Goal: Find specific page/section: Find specific page/section

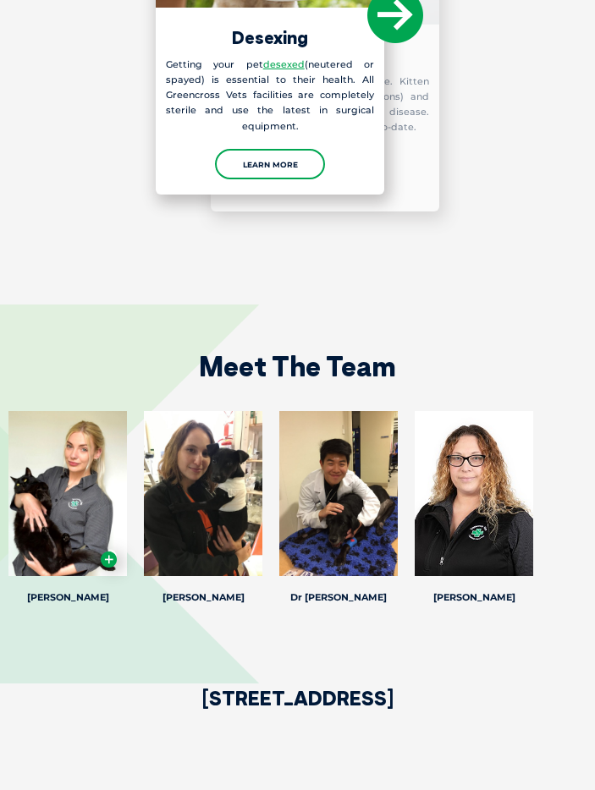
scroll to position [2468, 0]
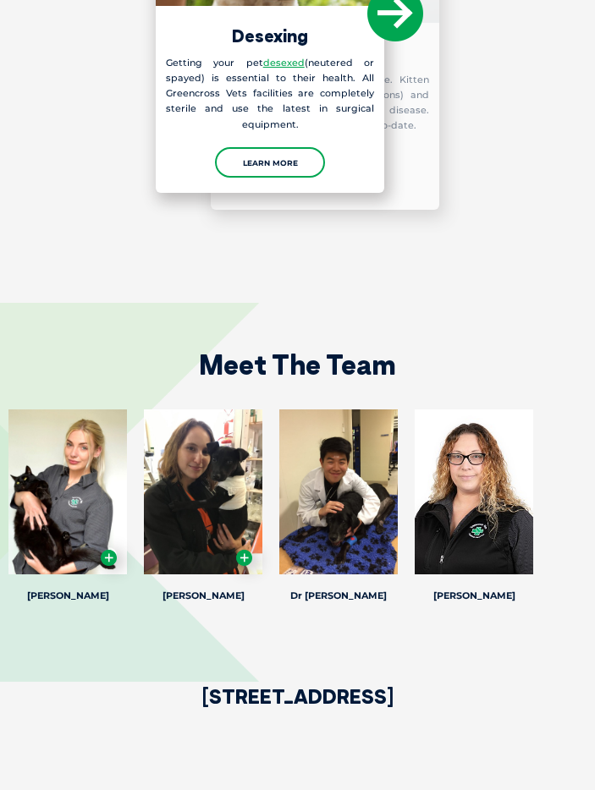
click at [213, 495] on div at bounding box center [203, 492] width 118 height 165
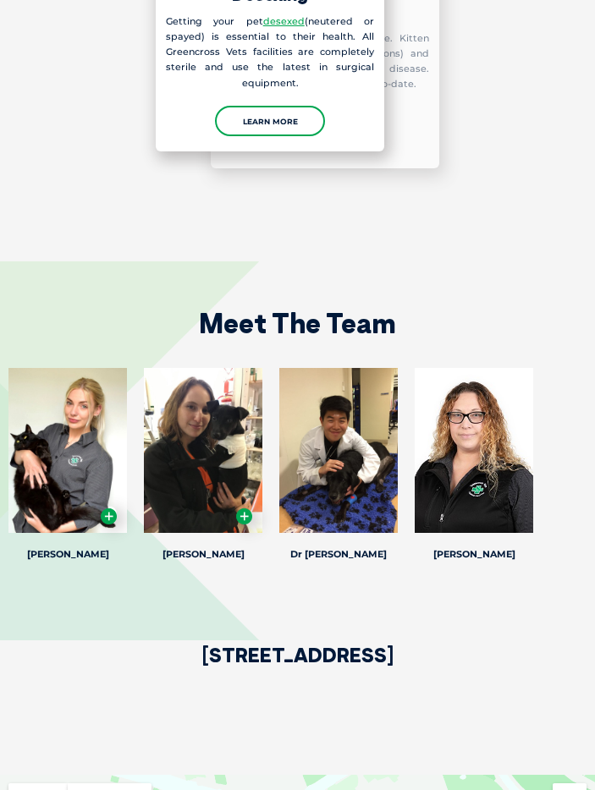
click at [245, 513] on icon at bounding box center [244, 517] width 16 height 16
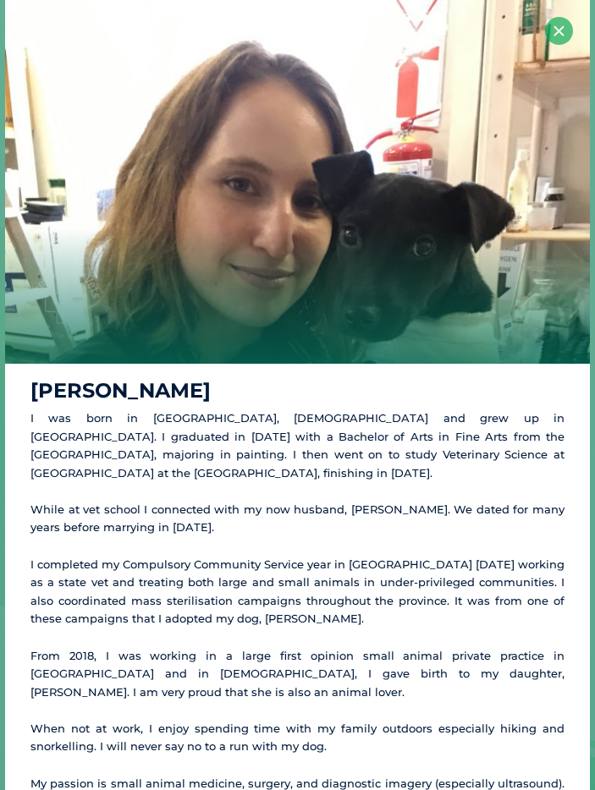
scroll to position [56, 0]
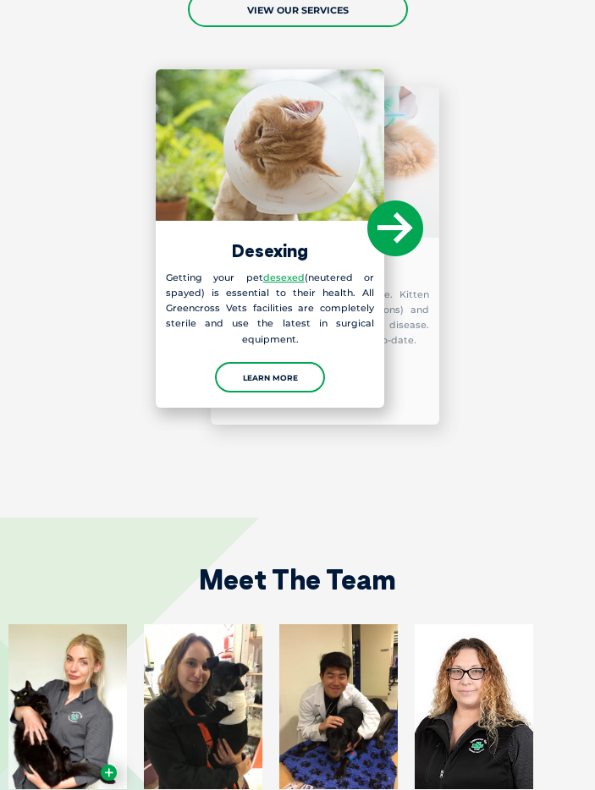
scroll to position [2255, 0]
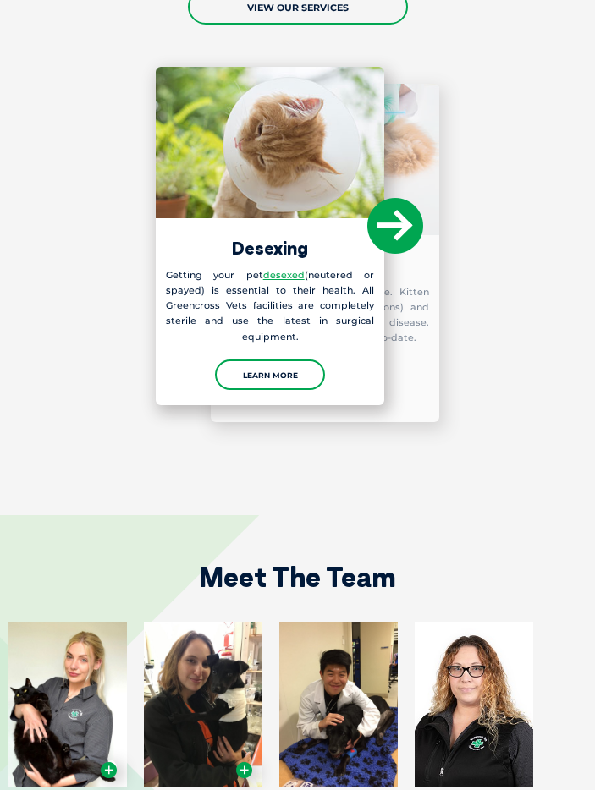
click at [218, 678] on div at bounding box center [203, 704] width 118 height 165
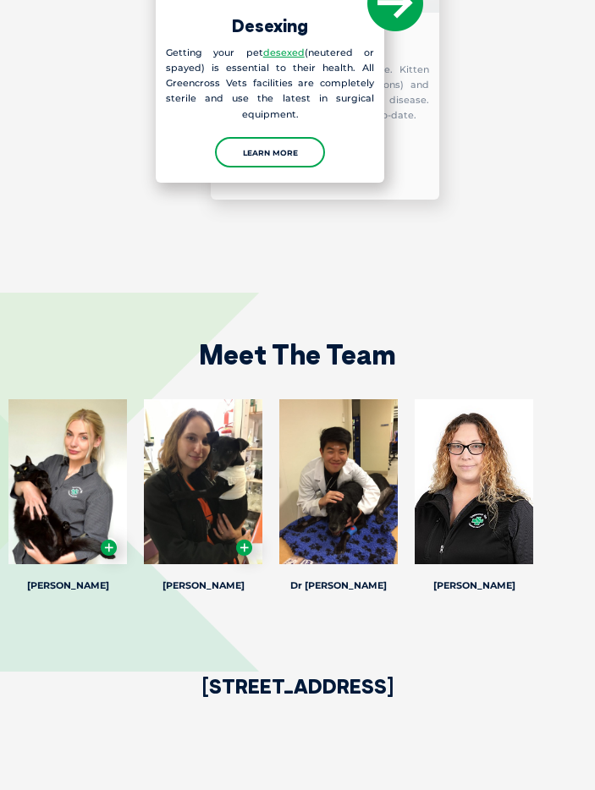
scroll to position [2500, 0]
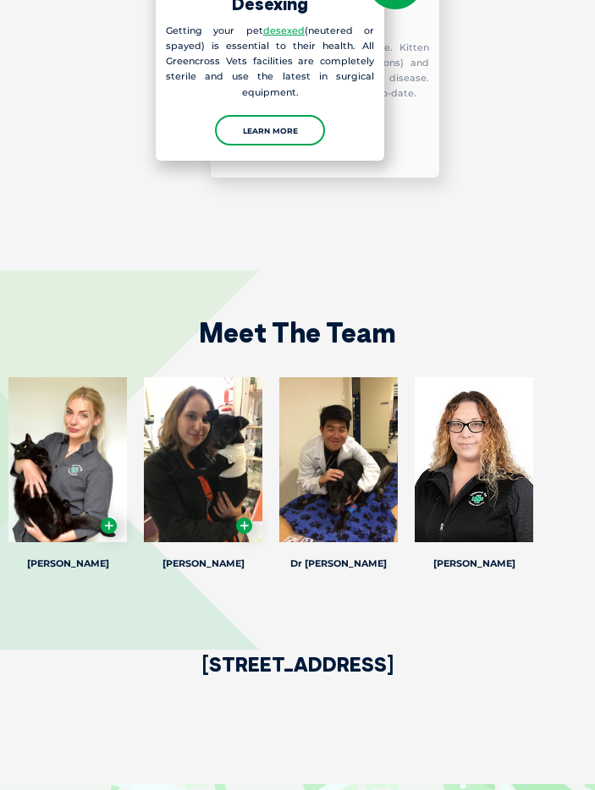
click at [244, 527] on icon at bounding box center [244, 526] width 16 height 16
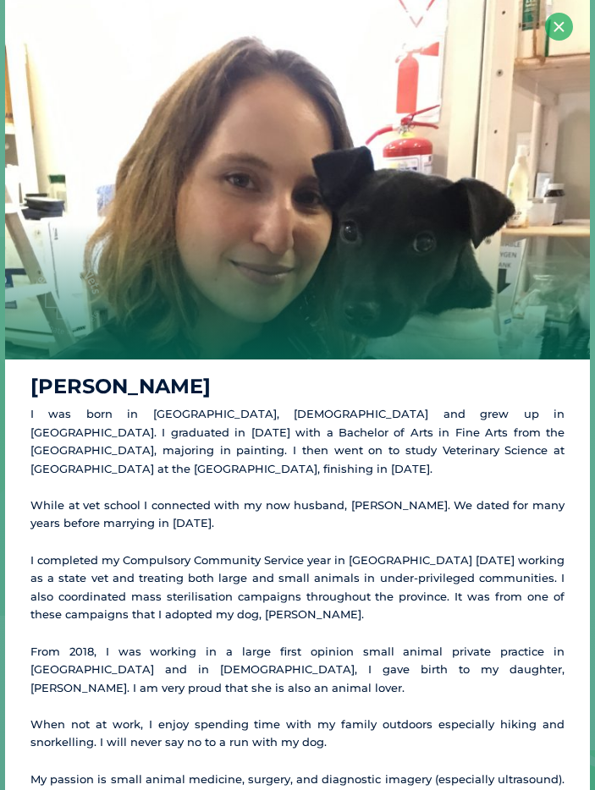
scroll to position [0, 0]
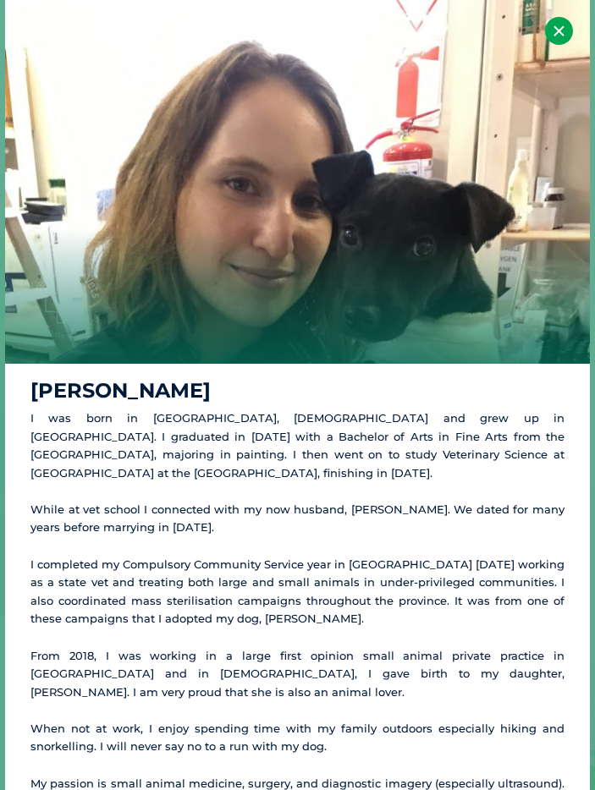
click at [557, 41] on button "×" at bounding box center [559, 31] width 28 height 28
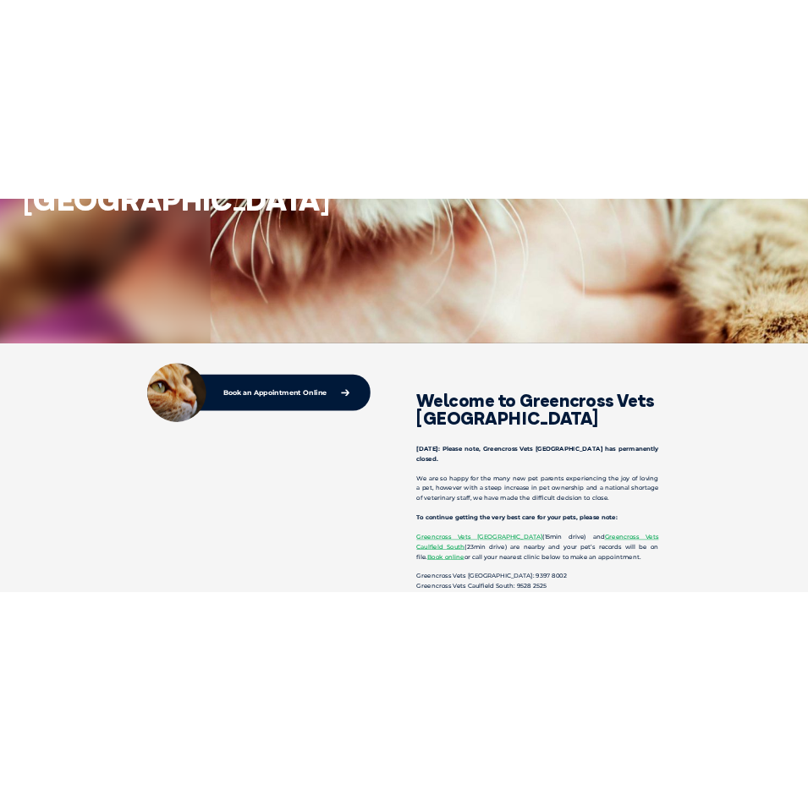
scroll to position [393, 0]
